Goal: Download file/media

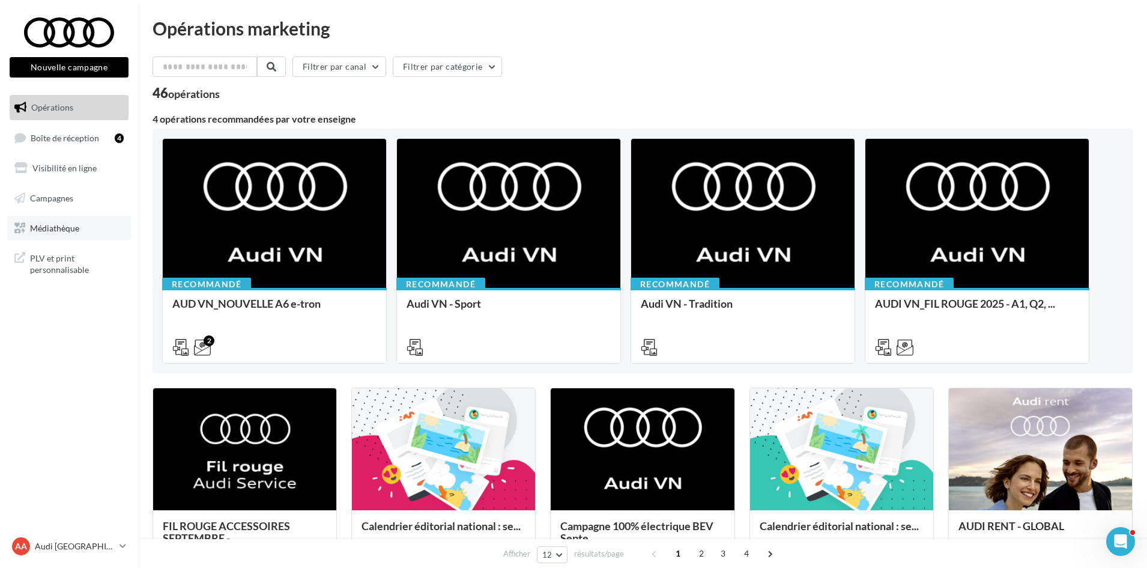
click at [55, 216] on link "Médiathèque" at bounding box center [69, 228] width 124 height 25
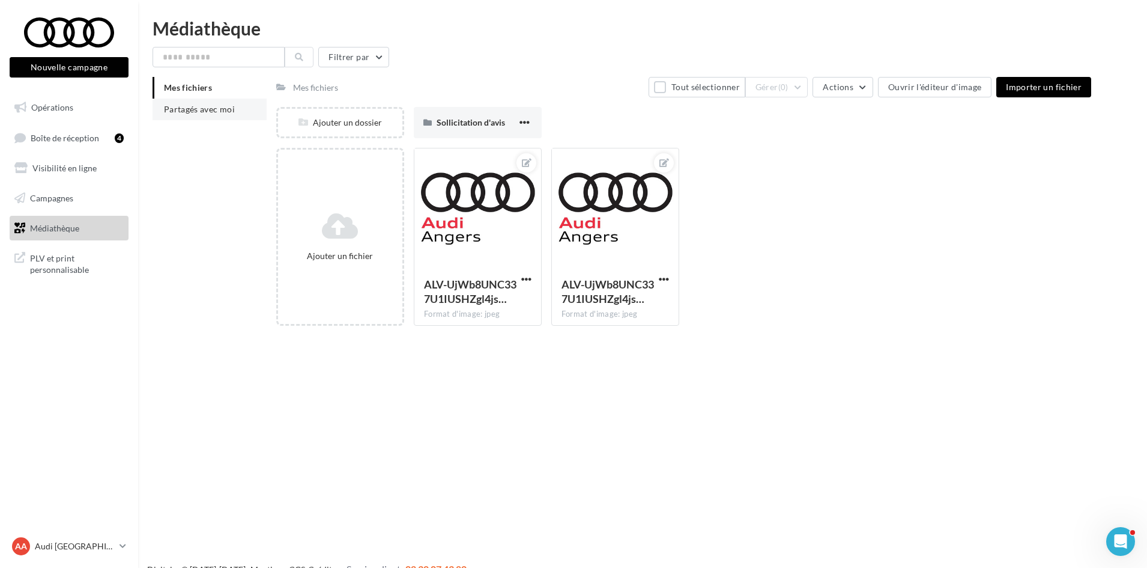
click at [195, 106] on span "Partagés avec moi" at bounding box center [199, 109] width 71 height 10
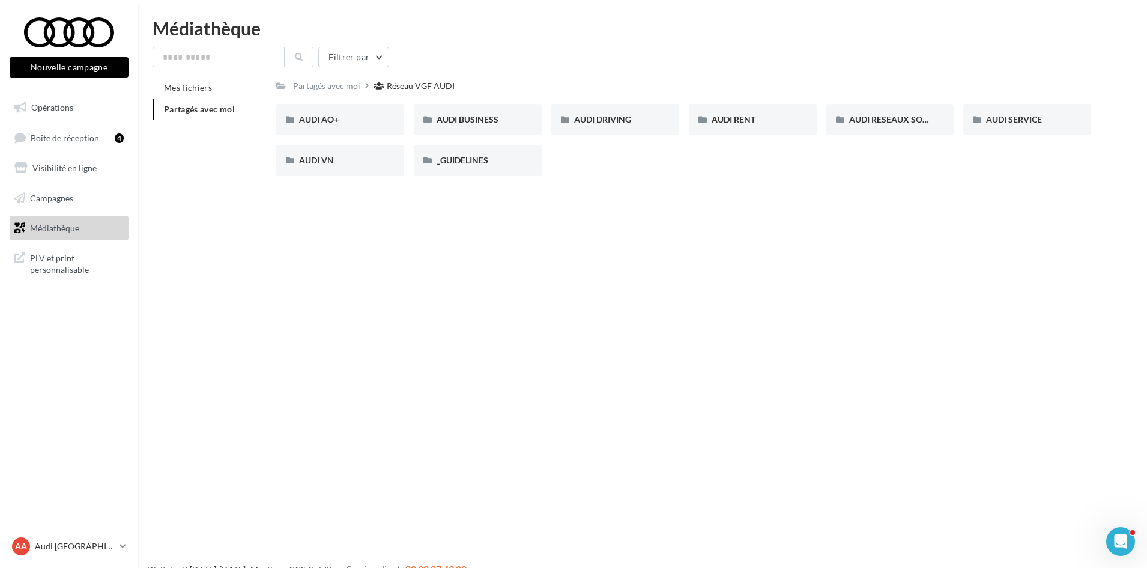
click at [345, 217] on div "Nouvelle campagne Nouvelle campagne Opérations Boîte de réception 4 Visibilité …" at bounding box center [573, 303] width 1147 height 568
click at [871, 111] on div "AUDI RESEAUX SOCIAUX" at bounding box center [891, 119] width 128 height 31
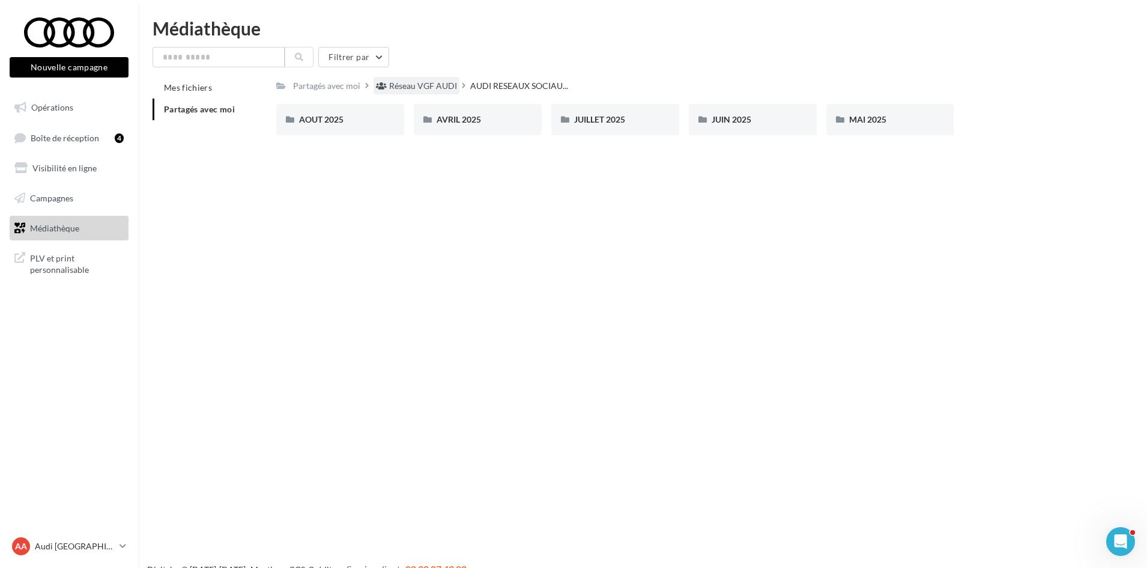
click at [411, 87] on div "Réseau VGF AUDI" at bounding box center [423, 86] width 68 height 12
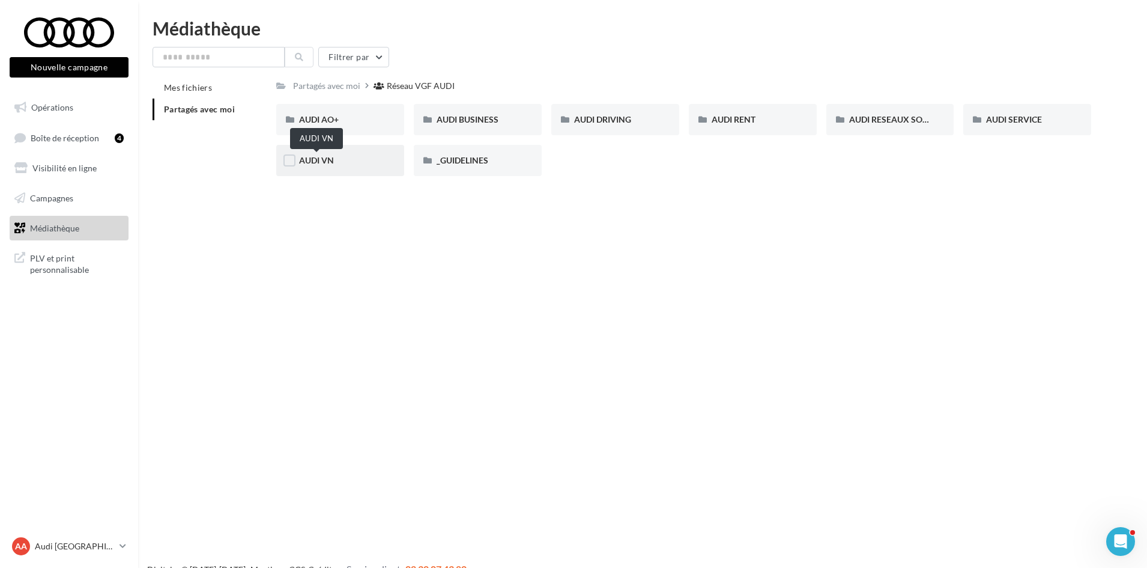
click at [315, 157] on span "AUDI VN" at bounding box center [316, 160] width 35 height 10
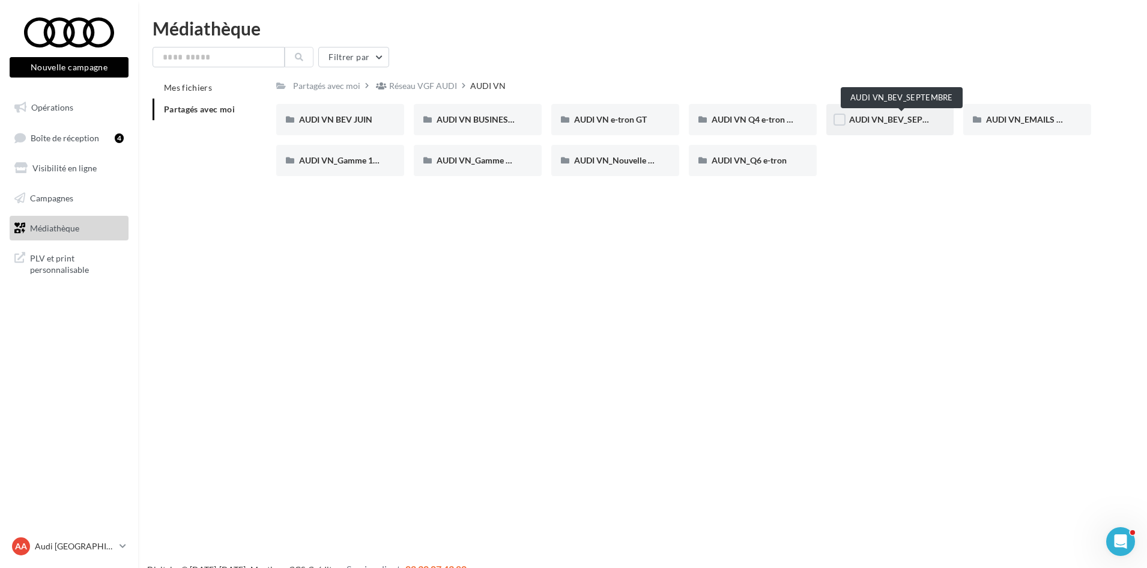
click at [901, 119] on span "AUDI VN_BEV_SEPTEMBRE" at bounding box center [902, 119] width 106 height 10
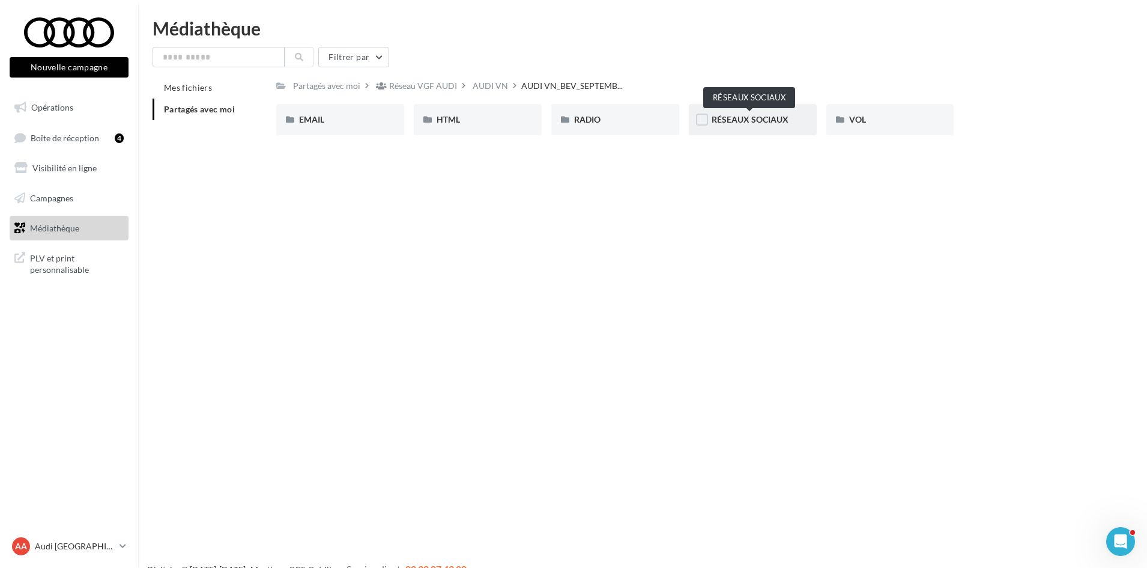
click at [743, 121] on span "RÉSEAUX SOCIAUX" at bounding box center [750, 119] width 77 height 10
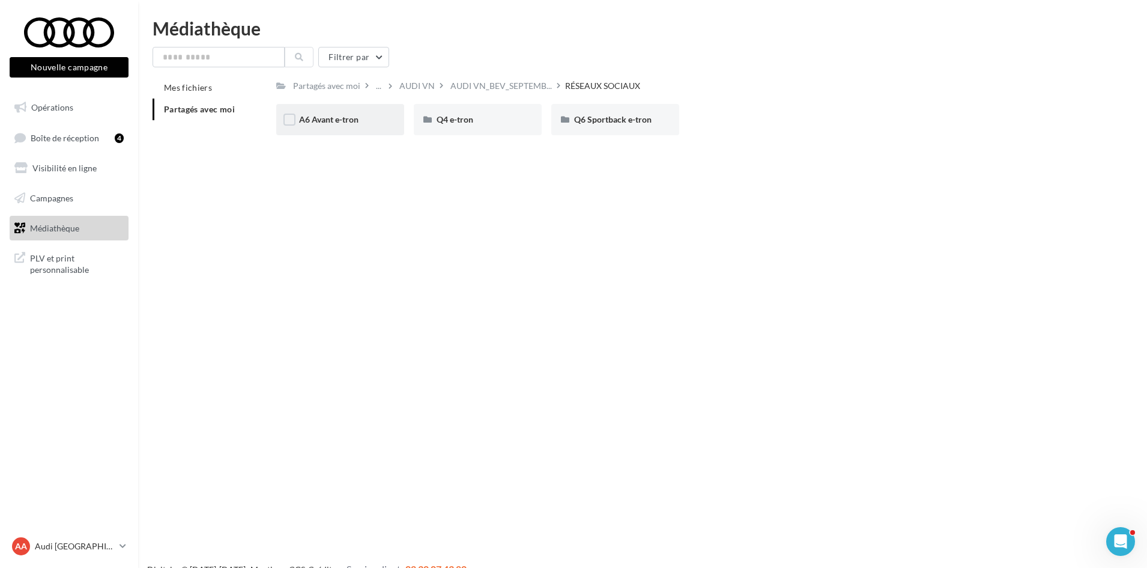
click at [362, 128] on div "A6 Avant e-tron" at bounding box center [340, 119] width 128 height 31
click at [463, 121] on span "POST LINK" at bounding box center [458, 119] width 43 height 10
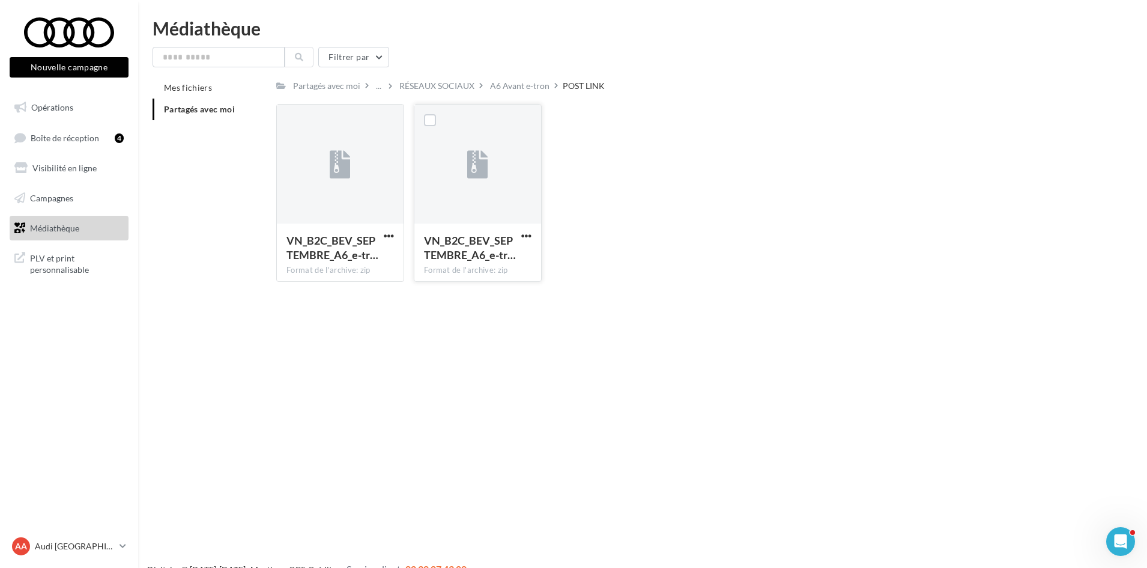
click at [533, 239] on button "button" at bounding box center [526, 237] width 15 height 12
click at [521, 262] on button "Télécharger" at bounding box center [474, 259] width 120 height 31
click at [304, 371] on div "Nouvelle campagne Nouvelle campagne Opérations Boîte de réception 4 Visibilité …" at bounding box center [573, 303] width 1147 height 568
click at [493, 81] on div "A6 Avant e-tron" at bounding box center [519, 86] width 59 height 12
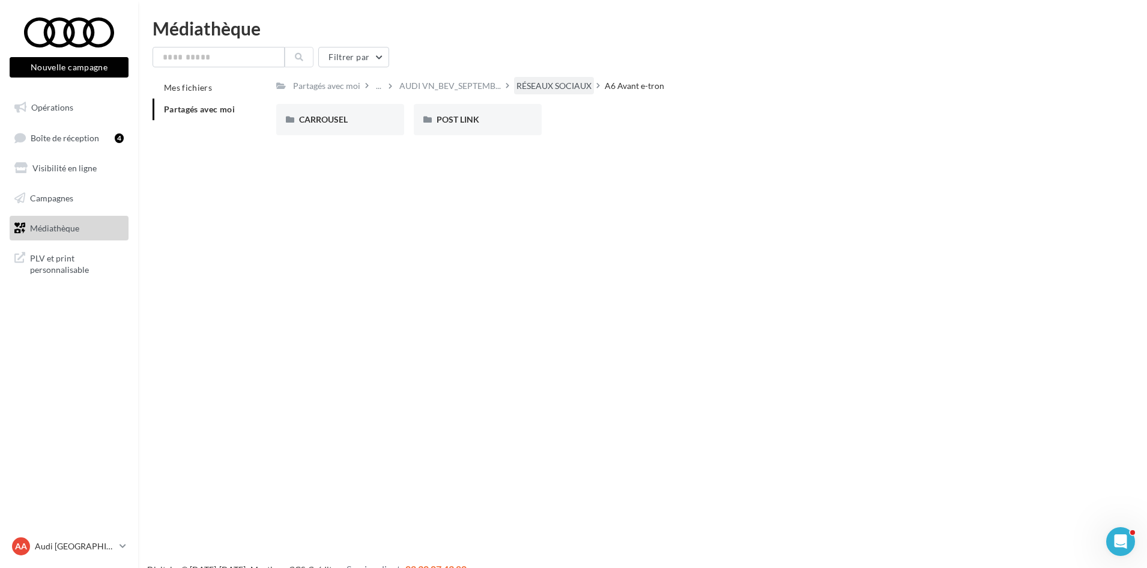
click at [547, 88] on div "RÉSEAUX SOCIAUX" at bounding box center [554, 86] width 75 height 12
click at [467, 128] on div "Q4 e-tron" at bounding box center [478, 119] width 128 height 31
click at [455, 118] on span "POST LINK" at bounding box center [458, 119] width 43 height 10
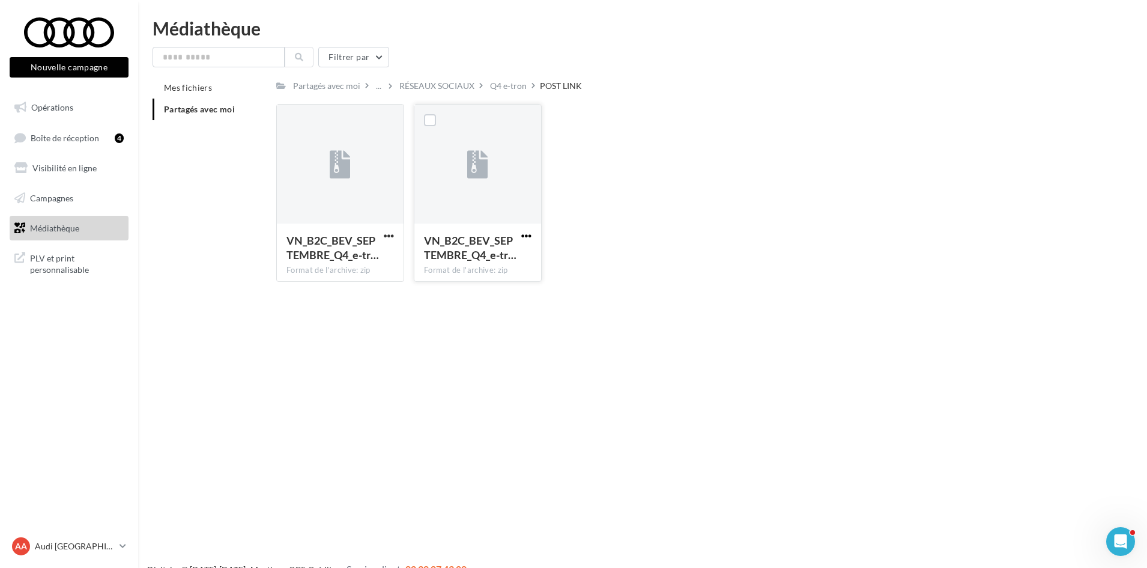
click at [524, 236] on span "button" at bounding box center [526, 236] width 10 height 10
click at [524, 255] on button "Télécharger" at bounding box center [474, 259] width 120 height 31
click at [495, 88] on div "Q4 e-tron" at bounding box center [508, 86] width 37 height 12
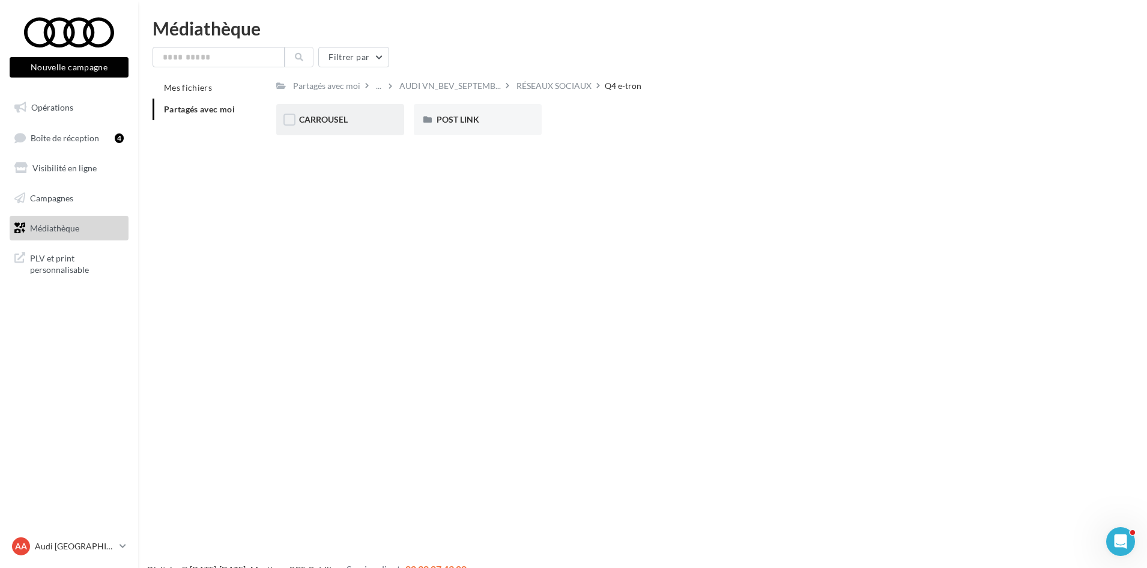
click at [365, 123] on div "CARROUSEL" at bounding box center [340, 120] width 82 height 12
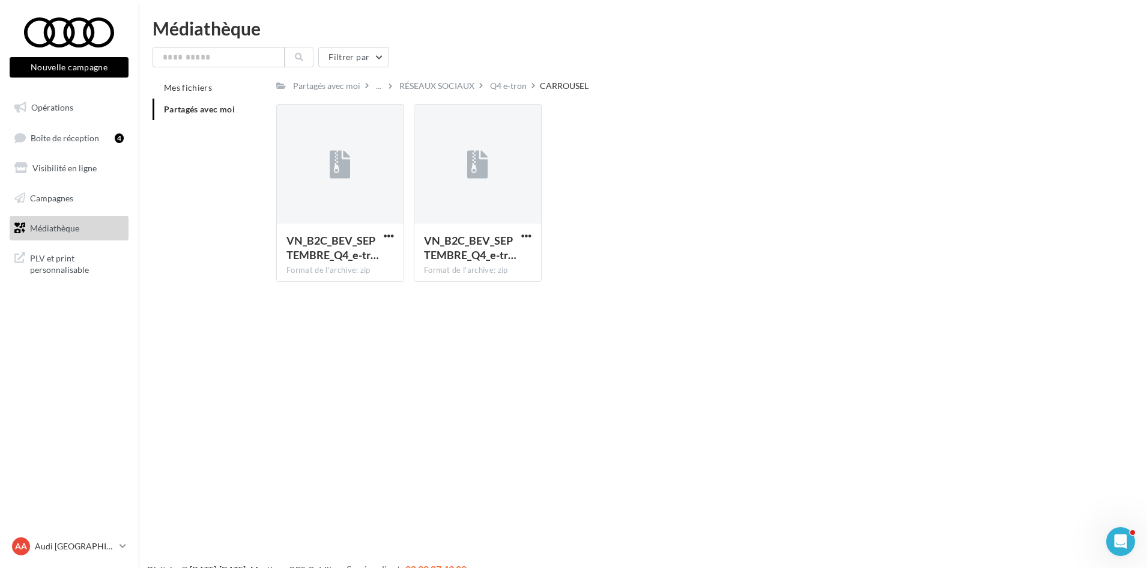
click at [731, 491] on div "Nouvelle campagne Nouvelle campagne Opérations Boîte de réception 4 Visibilité …" at bounding box center [573, 303] width 1147 height 568
click at [385, 236] on span "button" at bounding box center [389, 236] width 10 height 10
click at [369, 263] on button "Télécharger" at bounding box center [336, 259] width 120 height 31
click at [511, 82] on div "Q4 e-tron" at bounding box center [508, 86] width 37 height 12
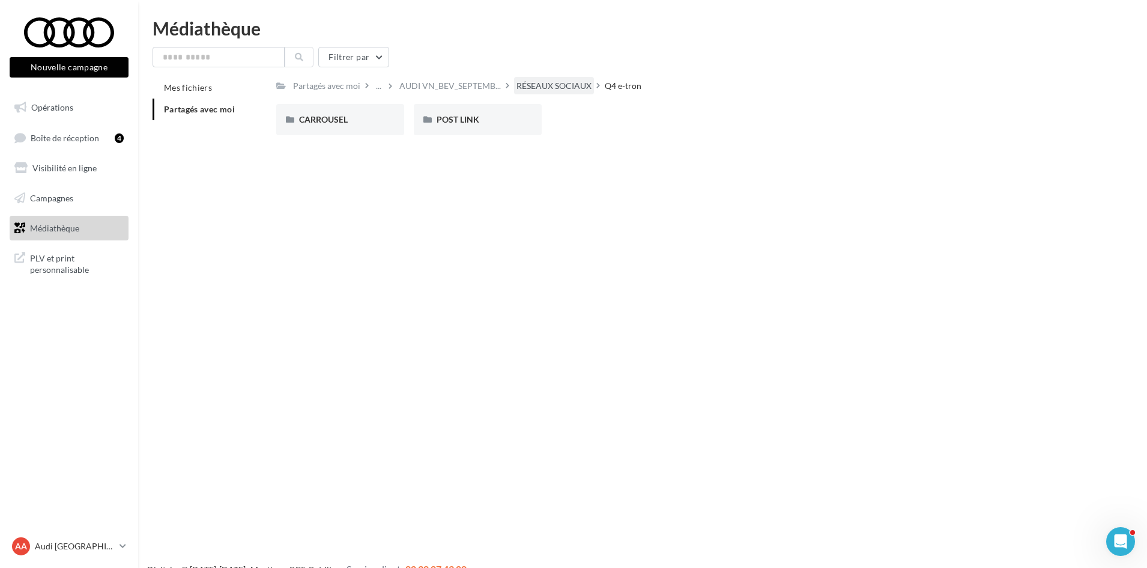
click at [524, 80] on div "RÉSEAUX SOCIAUX" at bounding box center [554, 86] width 75 height 12
click at [657, 125] on div "Q6 Sportback e-tron" at bounding box center [616, 119] width 128 height 31
click at [446, 122] on span "POST LINK" at bounding box center [458, 119] width 43 height 10
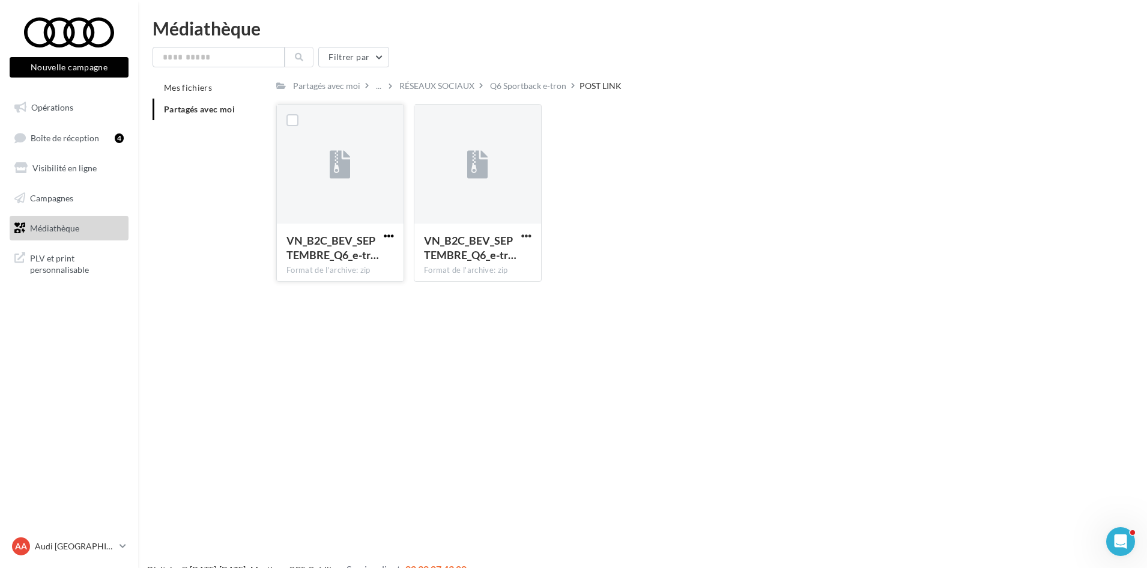
click at [384, 237] on span "button" at bounding box center [389, 236] width 10 height 10
click at [381, 260] on button "Télécharger" at bounding box center [336, 259] width 120 height 31
click at [539, 87] on div "Q6 Sportback e-tron" at bounding box center [528, 86] width 76 height 12
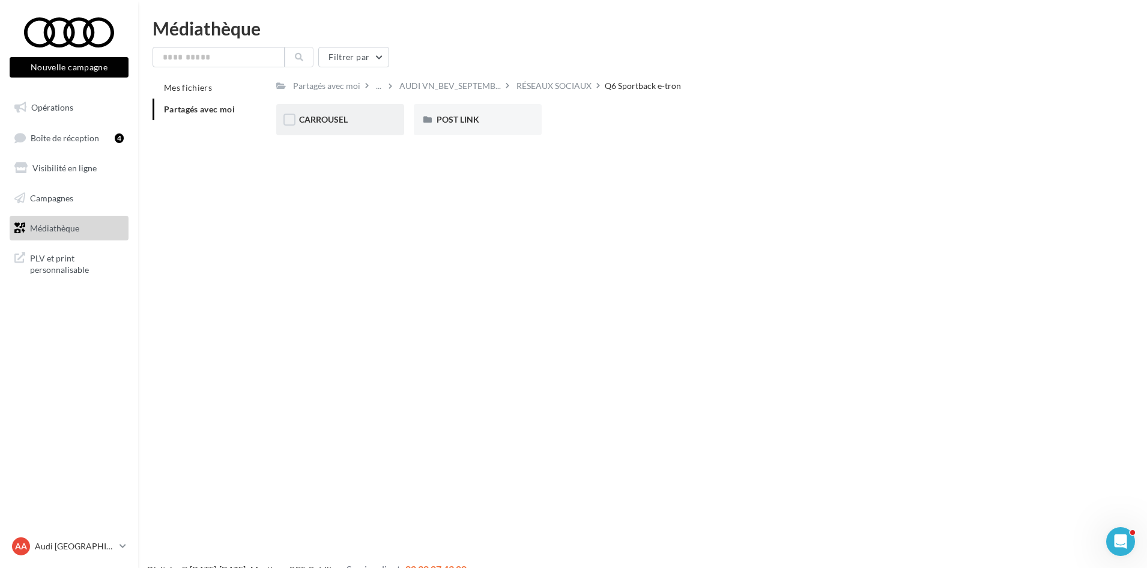
click at [357, 125] on div "CARROUSEL" at bounding box center [340, 120] width 82 height 12
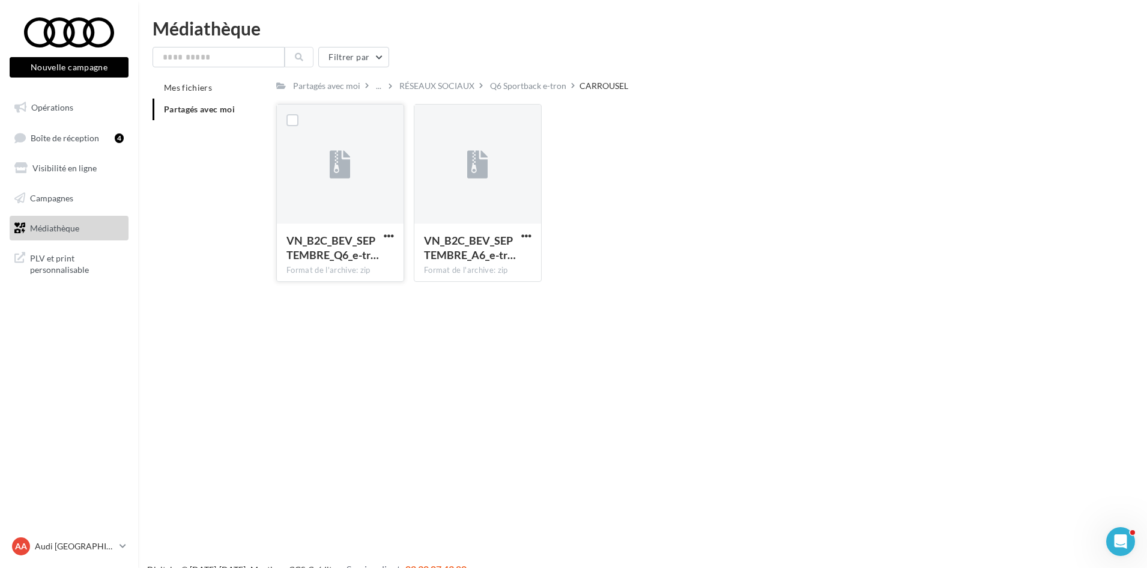
click at [363, 228] on div "VN_B2C_BEV_SEPTEMBRE_Q6_e-tr… Format de l'archive: zip" at bounding box center [340, 251] width 127 height 56
click at [532, 236] on button "button" at bounding box center [526, 237] width 15 height 12
click at [505, 269] on button "Télécharger" at bounding box center [474, 259] width 120 height 31
drag, startPoint x: 515, startPoint y: 82, endPoint x: 506, endPoint y: 88, distance: 10.7
click at [515, 82] on div "Q6 Sportback e-tron" at bounding box center [528, 86] width 76 height 12
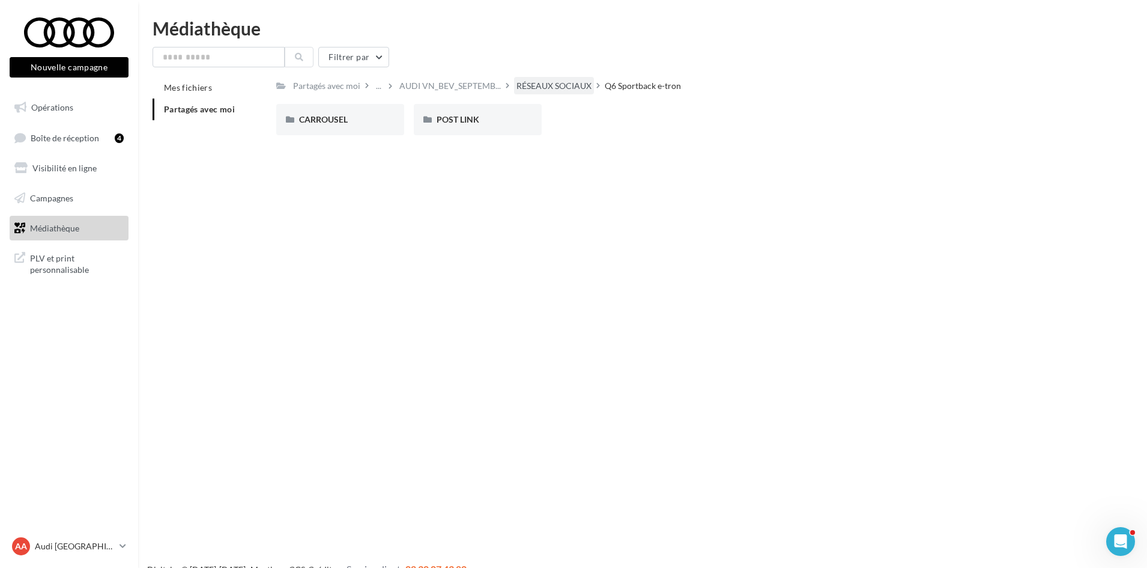
click at [531, 91] on div "RÉSEAUX SOCIAUX" at bounding box center [554, 86] width 75 height 12
click at [487, 114] on div "Q4 e-tron" at bounding box center [478, 120] width 82 height 12
click at [364, 116] on div "CARROUSEL" at bounding box center [340, 120] width 82 height 12
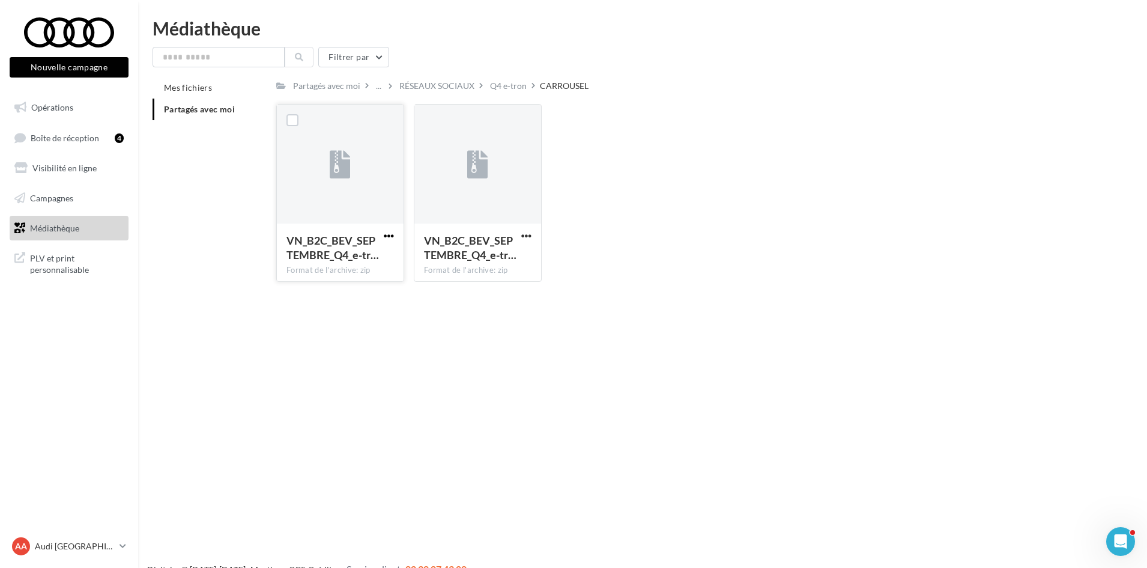
click at [388, 234] on span "button" at bounding box center [389, 236] width 10 height 10
click at [369, 266] on button "Télécharger" at bounding box center [336, 259] width 120 height 31
drag, startPoint x: 435, startPoint y: 84, endPoint x: 434, endPoint y: 95, distance: 11.4
click at [435, 84] on div "RÉSEAUX SOCIAUX" at bounding box center [437, 86] width 75 height 12
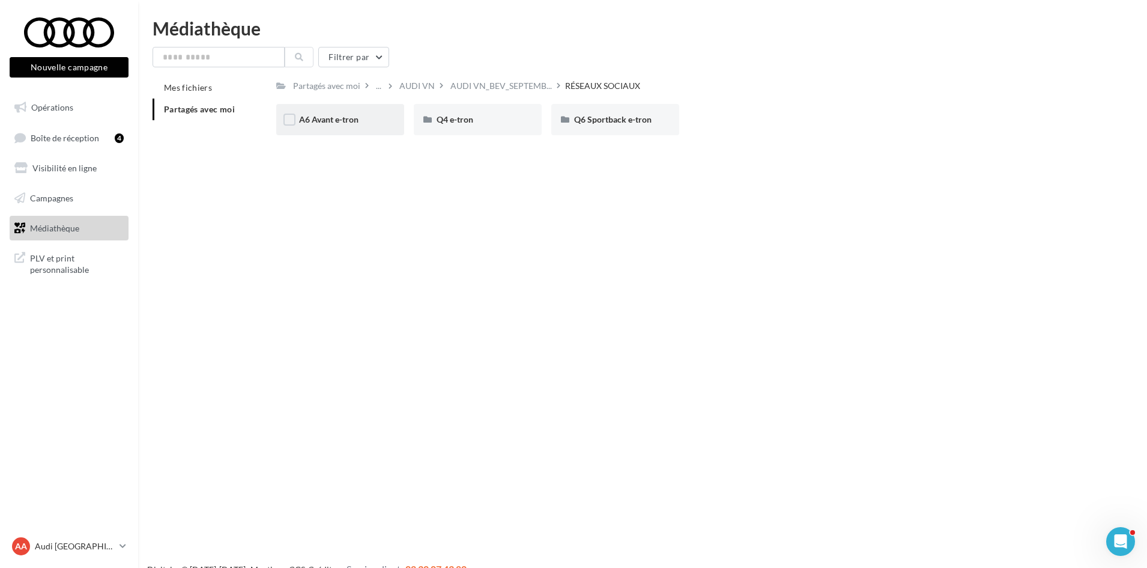
click at [368, 126] on div "A6 Avant e-tron" at bounding box center [340, 120] width 82 height 12
click at [365, 130] on div "CARROUSEL" at bounding box center [340, 119] width 128 height 31
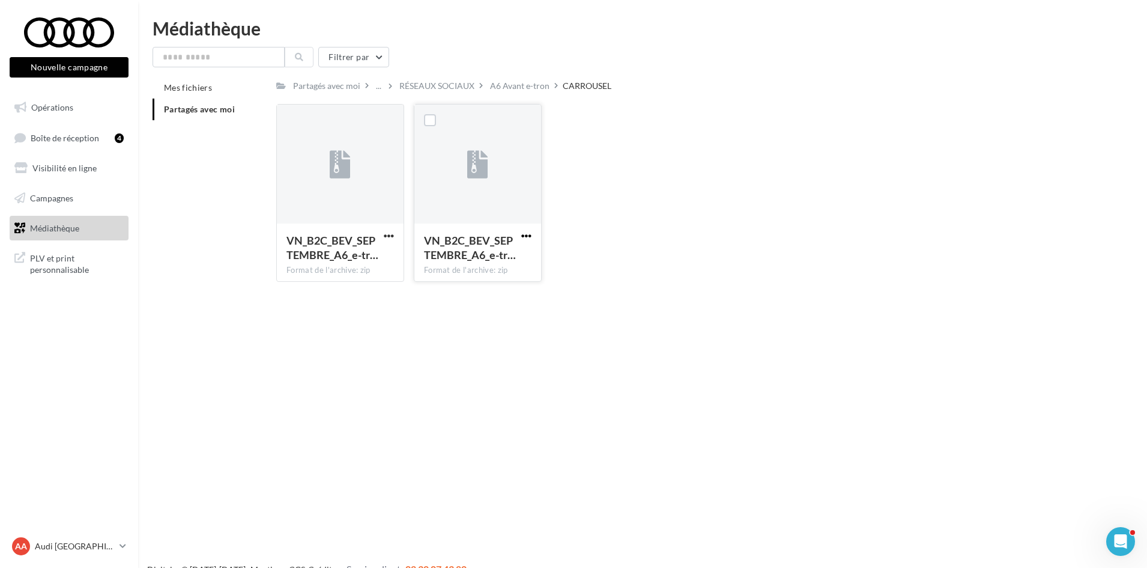
click at [524, 235] on span "button" at bounding box center [526, 236] width 10 height 10
click at [509, 261] on button "Télécharger" at bounding box center [474, 259] width 120 height 31
click at [633, 475] on div "Nouvelle campagne Nouvelle campagne Opérations Boîte de réception 4 Visibilité …" at bounding box center [573, 303] width 1147 height 568
click at [399, 295] on div "Nouvelle campagne Nouvelle campagne Opérations Boîte de réception 4 Visibilité …" at bounding box center [573, 303] width 1147 height 568
